Goal: Task Accomplishment & Management: Use online tool/utility

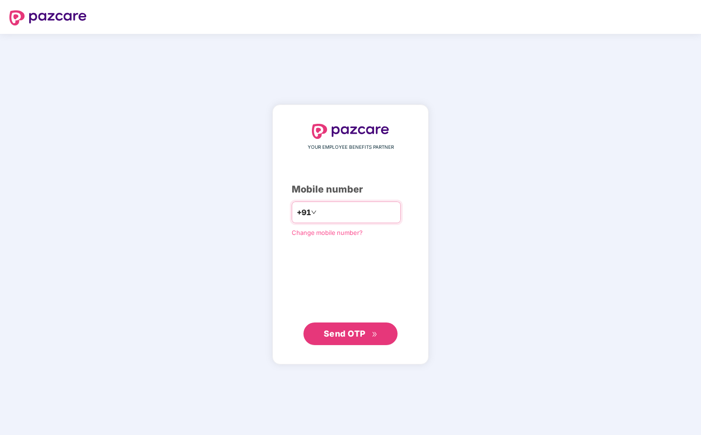
click at [356, 212] on input "number" at bounding box center [356, 212] width 77 height 15
type input "**********"
click at [358, 335] on span "Send OTP" at bounding box center [345, 333] width 42 height 10
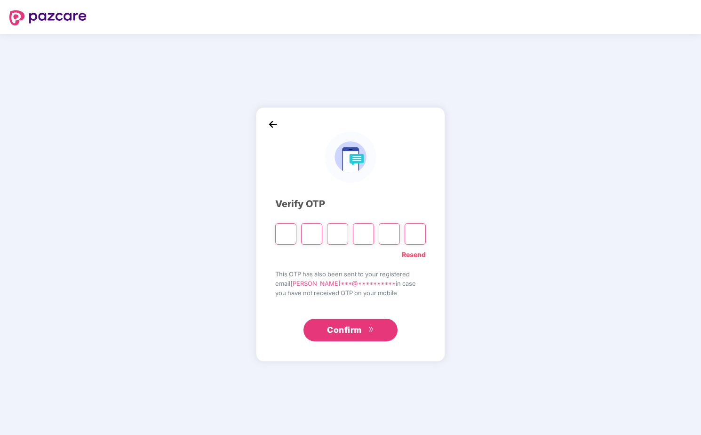
type input "*"
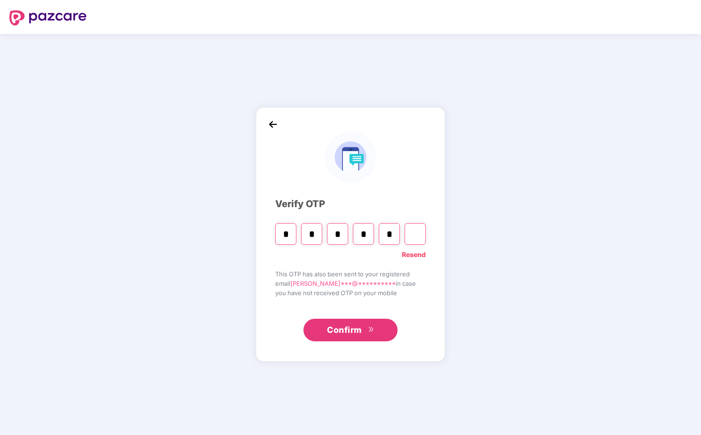
type input "*"
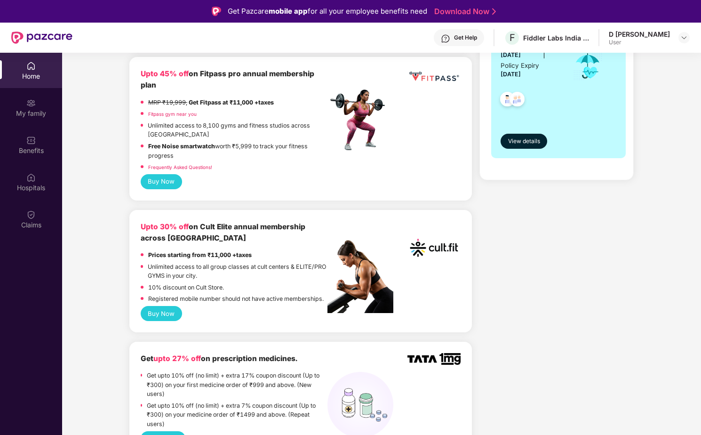
scroll to position [296, 0]
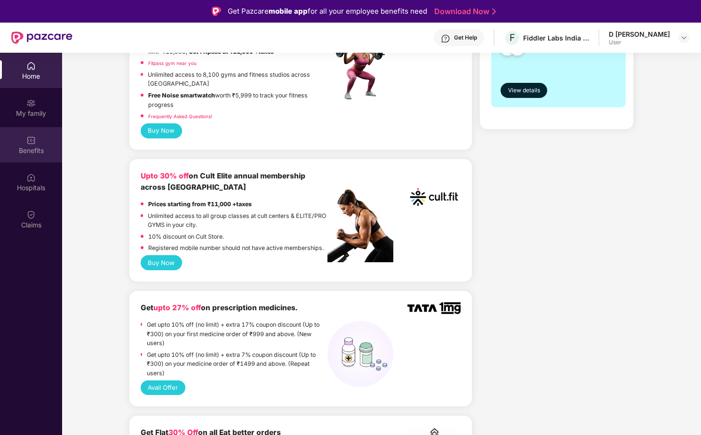
click at [39, 155] on div "Benefits" at bounding box center [31, 144] width 62 height 35
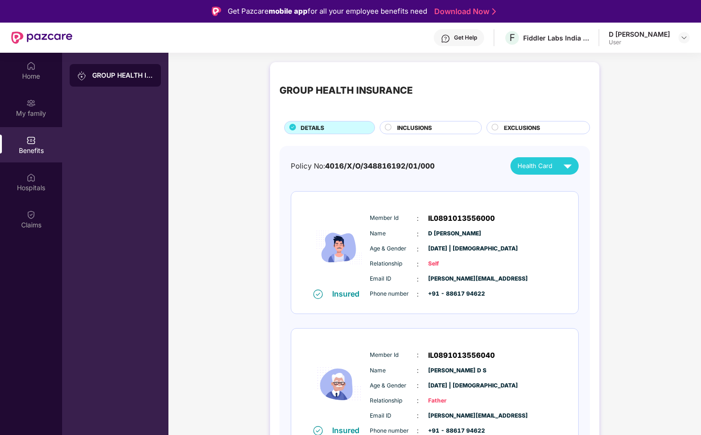
click at [652, 266] on div "GROUP HEALTH INSURANCE DETAILS INCLUSIONS EXCLUSIONS Policy No: 4016/X/O/348816…" at bounding box center [434, 351] width 532 height 588
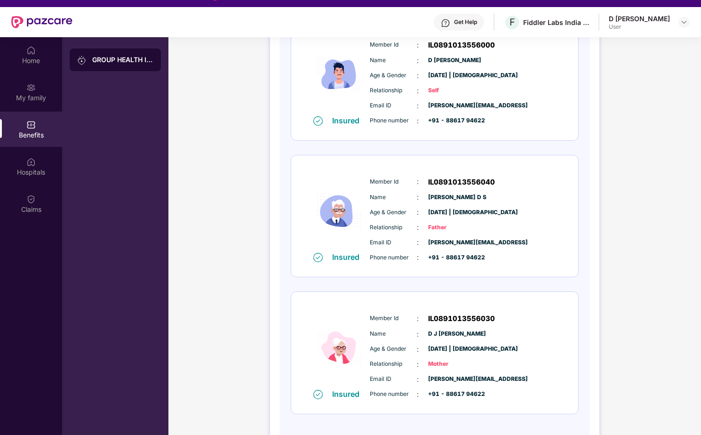
scroll to position [17, 0]
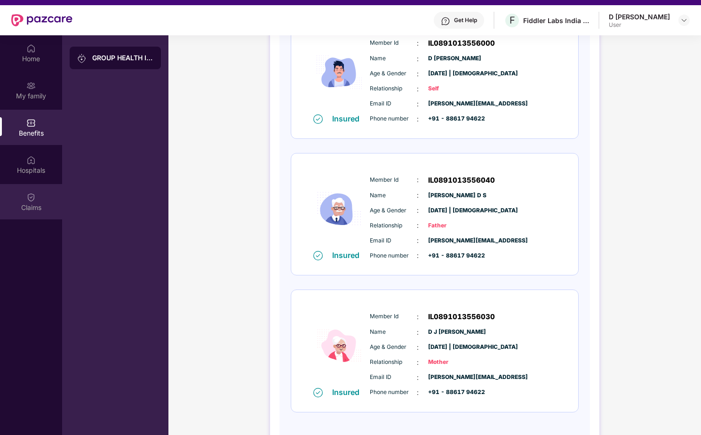
click at [34, 198] on img at bounding box center [30, 196] width 9 height 9
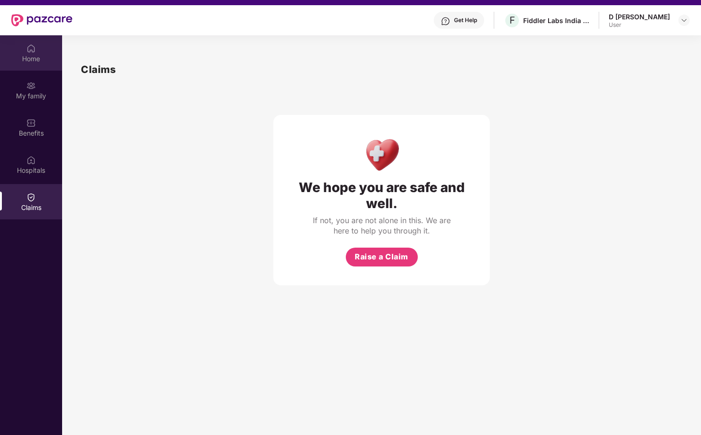
click at [25, 41] on div "Home" at bounding box center [31, 52] width 62 height 35
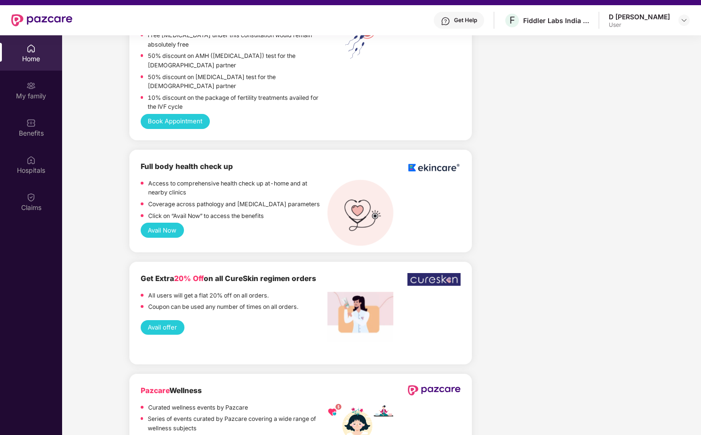
scroll to position [1370, 0]
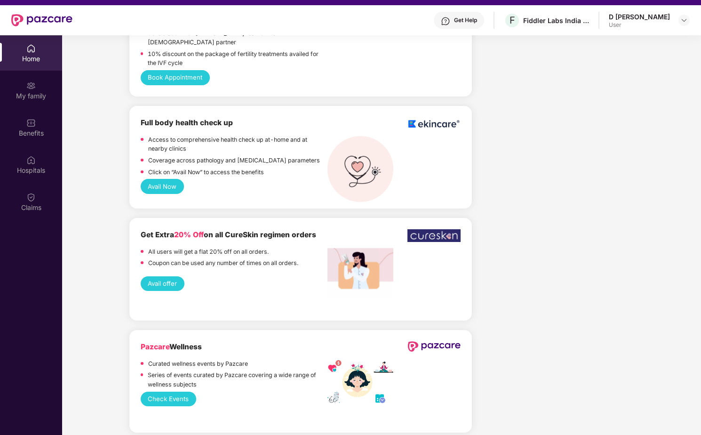
click at [165, 179] on button "Avail Now" at bounding box center [162, 186] width 43 height 15
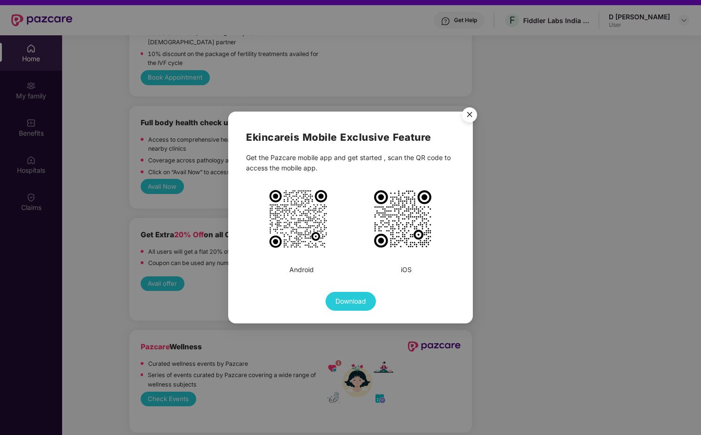
click at [626, 292] on div "Ekincare is Mobile Exclusive Feature Get the Pazcare mobile app and get started…" at bounding box center [350, 217] width 701 height 435
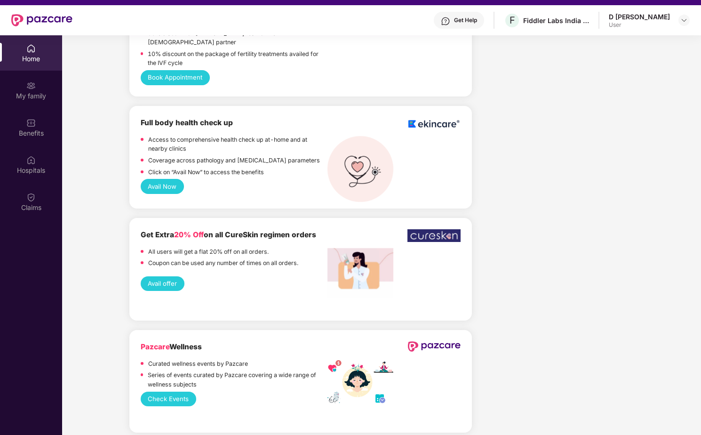
click at [173, 179] on button "Avail Now" at bounding box center [162, 186] width 43 height 15
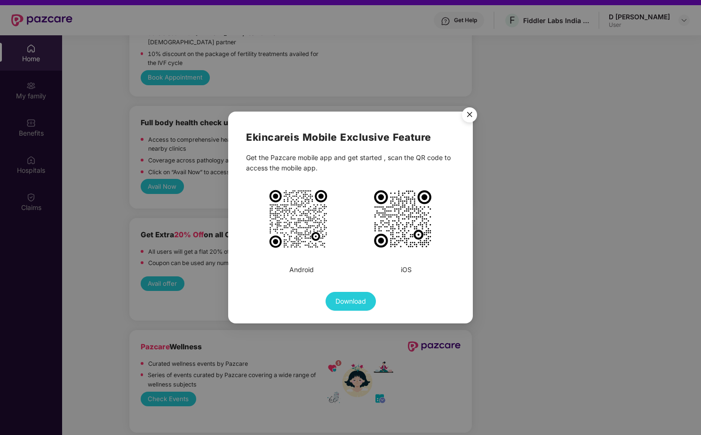
click at [364, 296] on span "Download" at bounding box center [350, 301] width 31 height 10
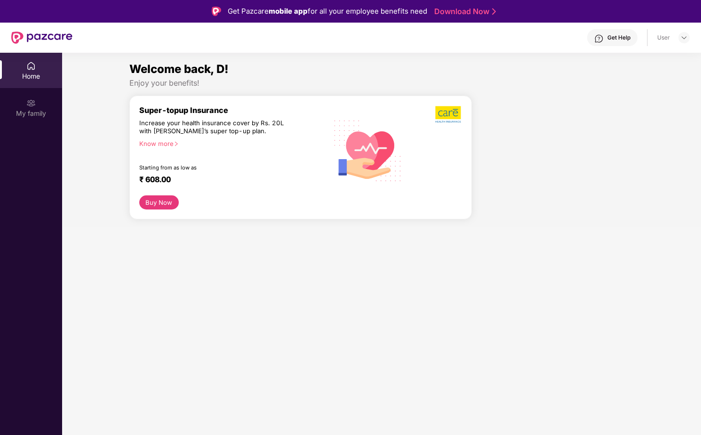
scroll to position [17, 0]
